Goal: Navigation & Orientation: Find specific page/section

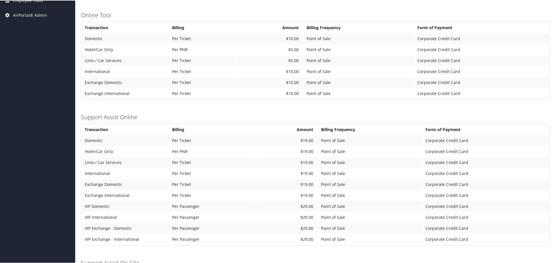
scroll to position [289, 0]
